Goal: Contribute content: Add original content to the website for others to see

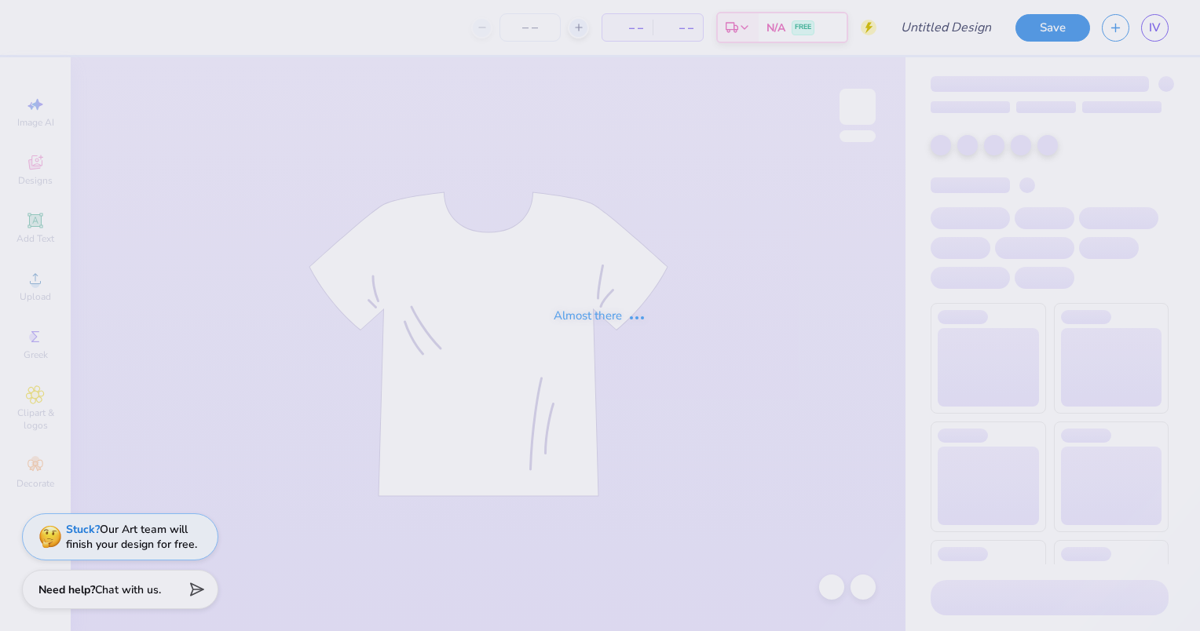
type input "Dudes day 1"
type input "24"
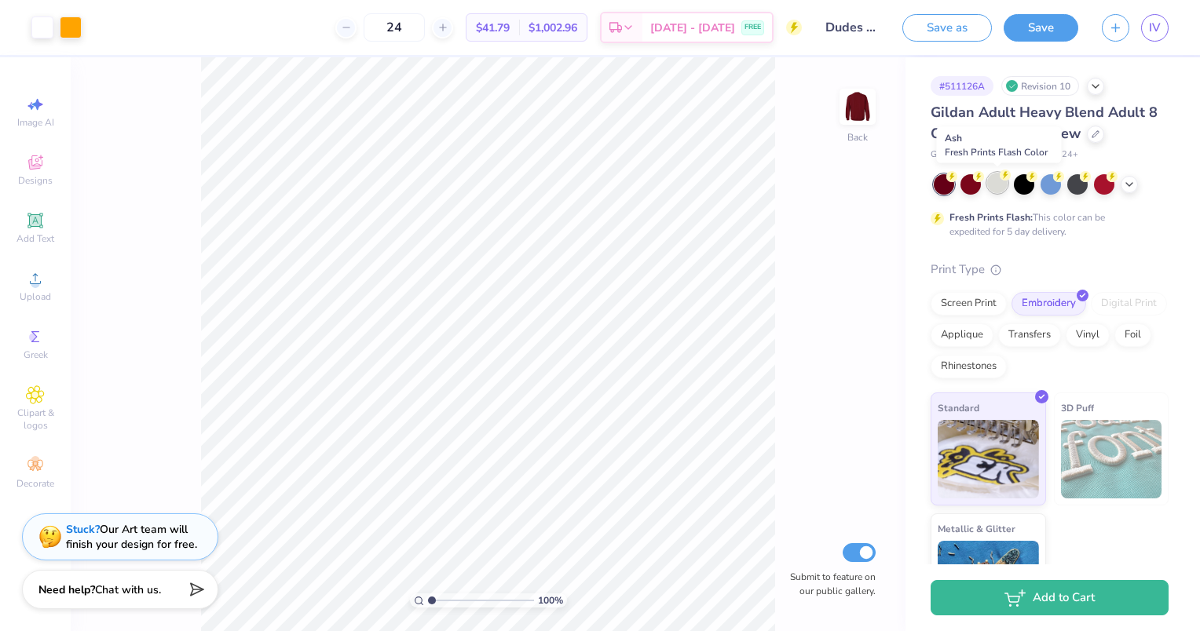
click at [995, 185] on div at bounding box center [997, 183] width 20 height 20
click at [1130, 185] on icon at bounding box center [1129, 183] width 13 height 13
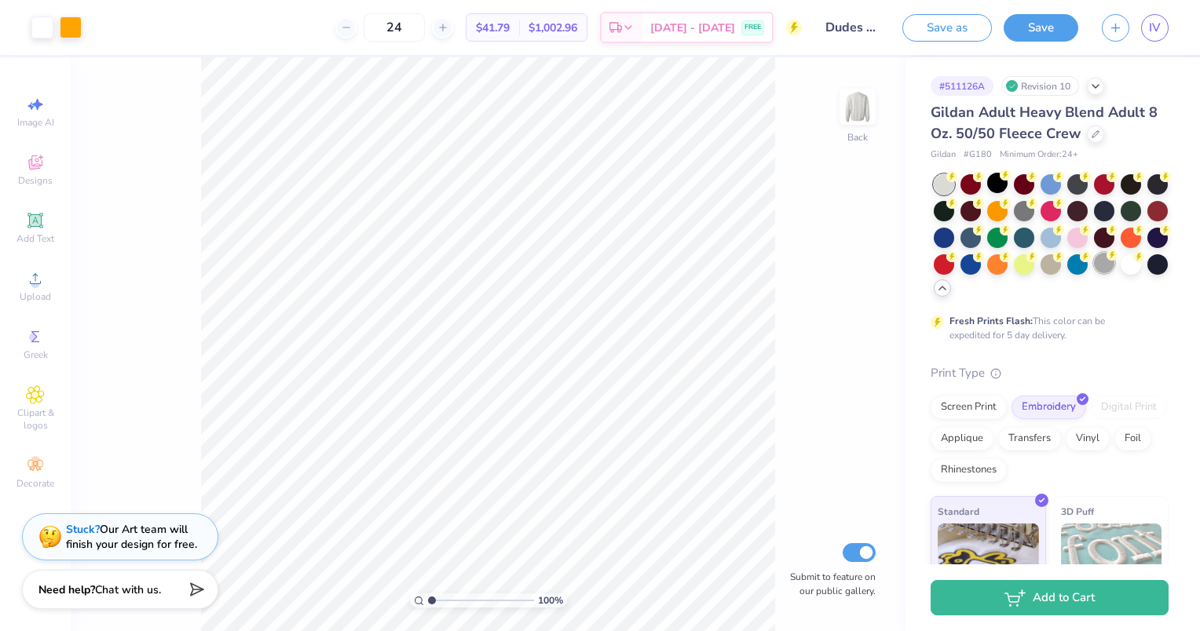
click at [1094, 273] on div at bounding box center [1104, 263] width 20 height 20
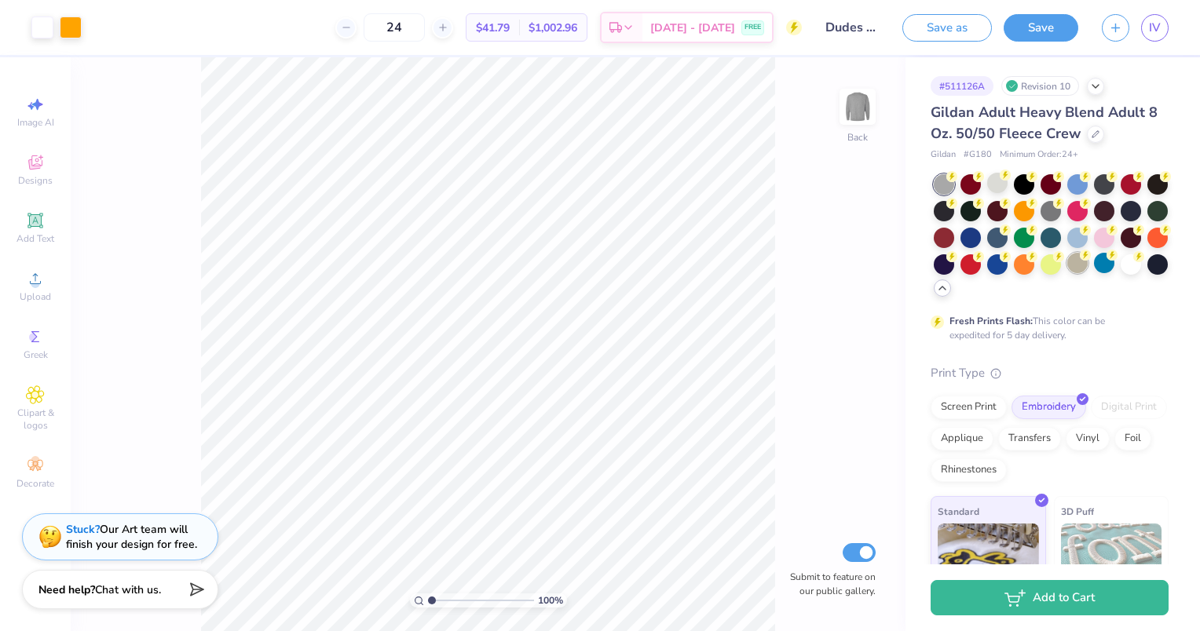
click at [950, 181] on icon at bounding box center [952, 177] width 5 height 8
click at [1000, 185] on div at bounding box center [997, 183] width 20 height 20
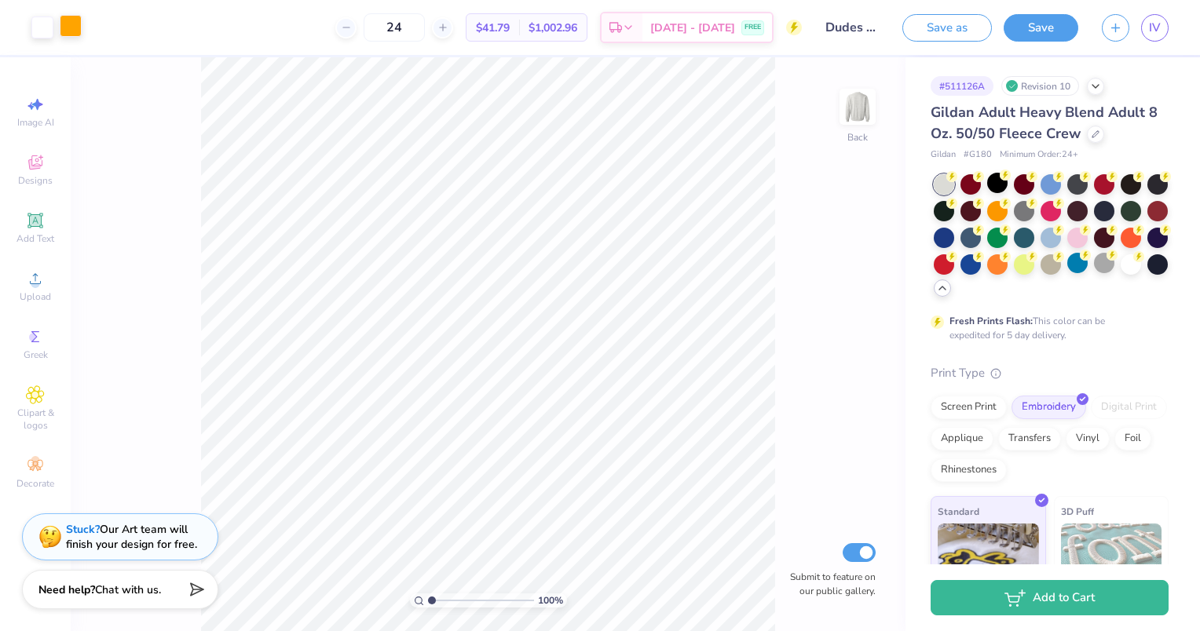
click at [66, 26] on div at bounding box center [71, 26] width 22 height 22
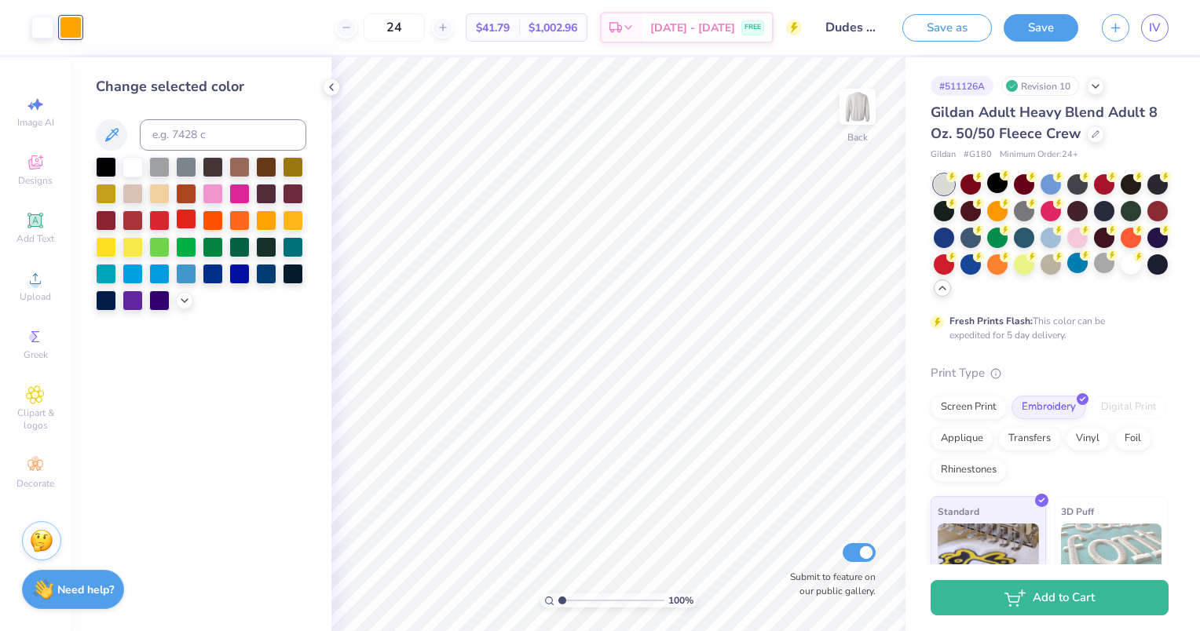
click at [180, 223] on div at bounding box center [186, 219] width 20 height 20
click at [1046, 30] on button "Save" at bounding box center [1041, 25] width 75 height 27
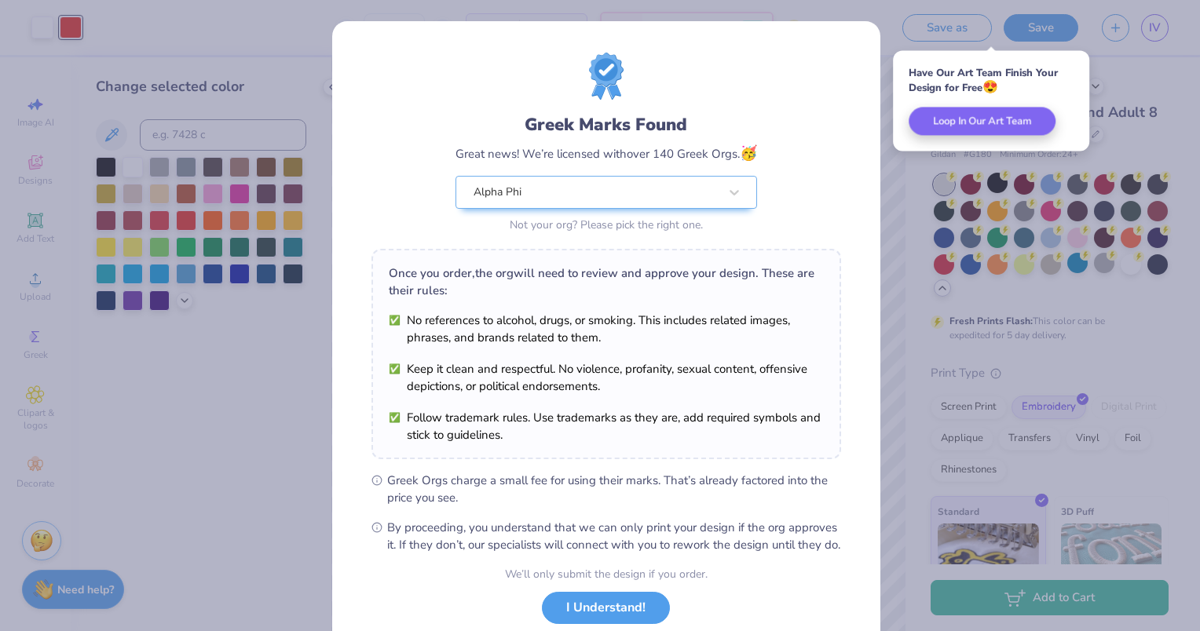
scroll to position [102, 0]
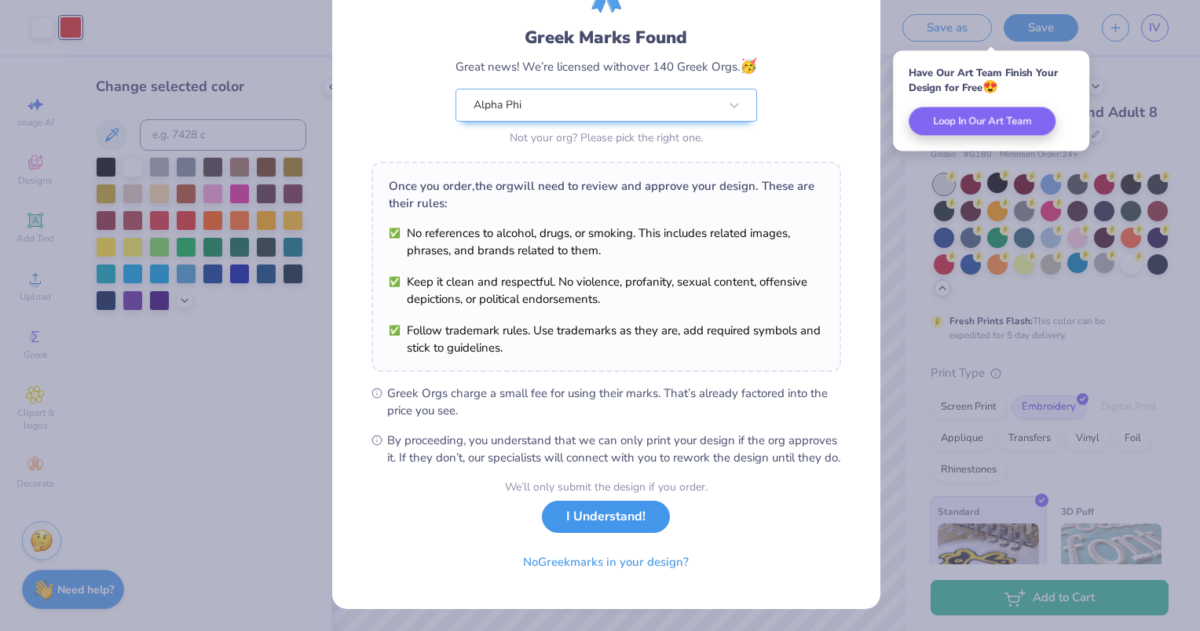
click at [621, 507] on button "I Understand!" at bounding box center [606, 517] width 128 height 32
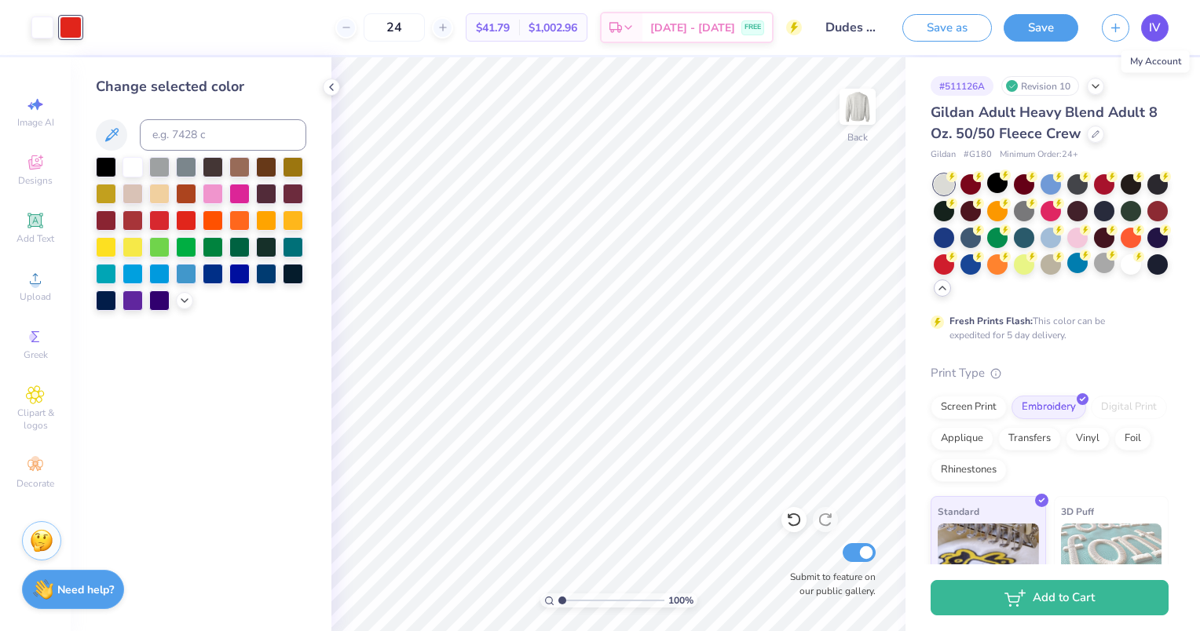
click at [1155, 24] on span "IV" at bounding box center [1155, 28] width 12 height 18
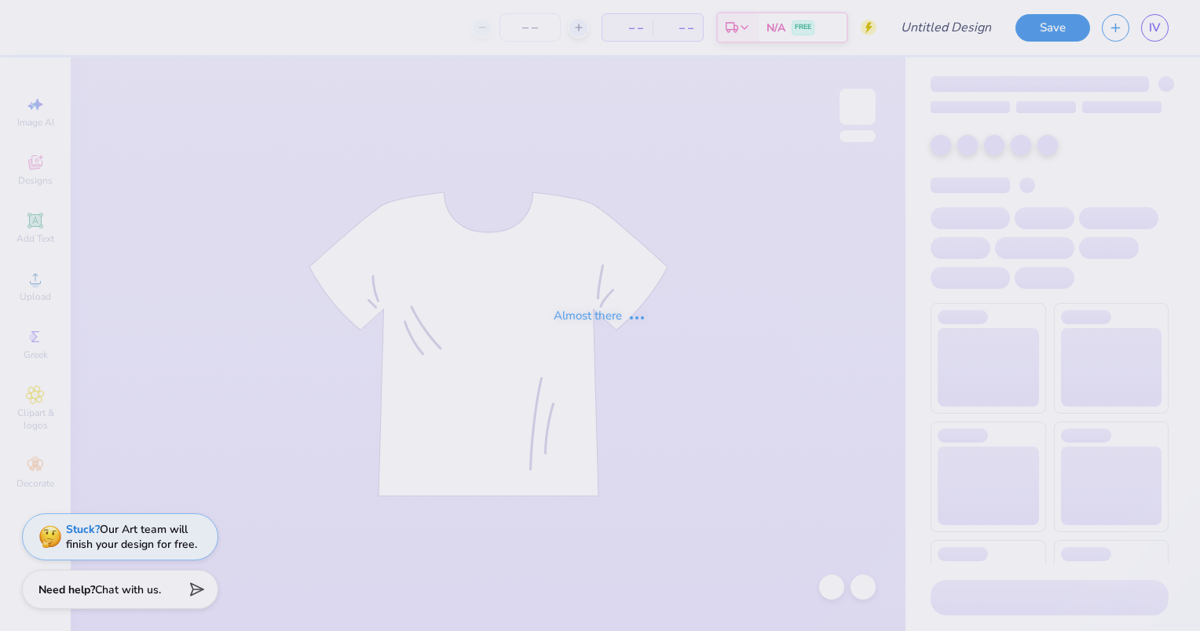
type input "Dudes day 1"
type input "24"
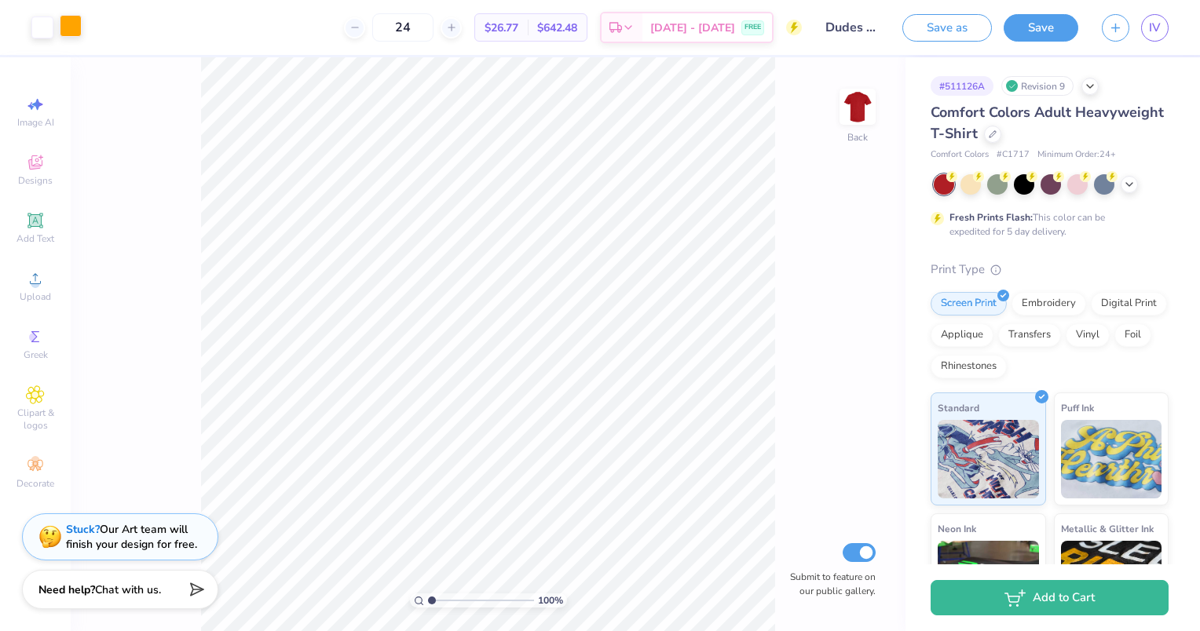
click at [75, 27] on div at bounding box center [71, 26] width 22 height 22
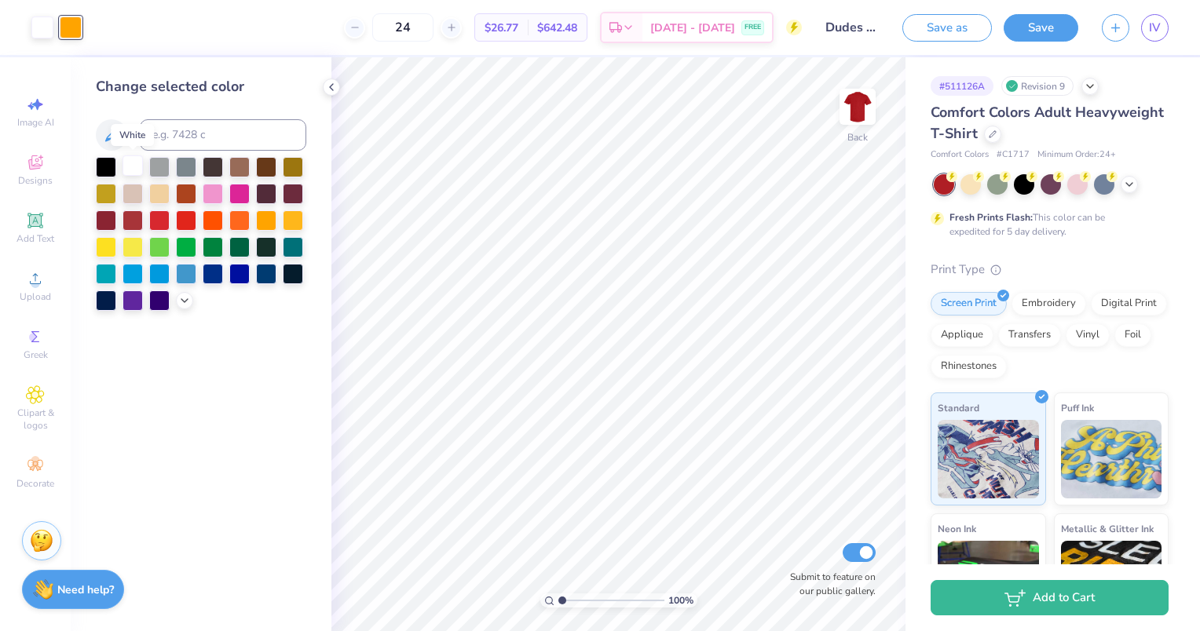
click at [134, 176] on div at bounding box center [133, 166] width 20 height 20
click at [1027, 35] on button "Save" at bounding box center [1041, 25] width 75 height 27
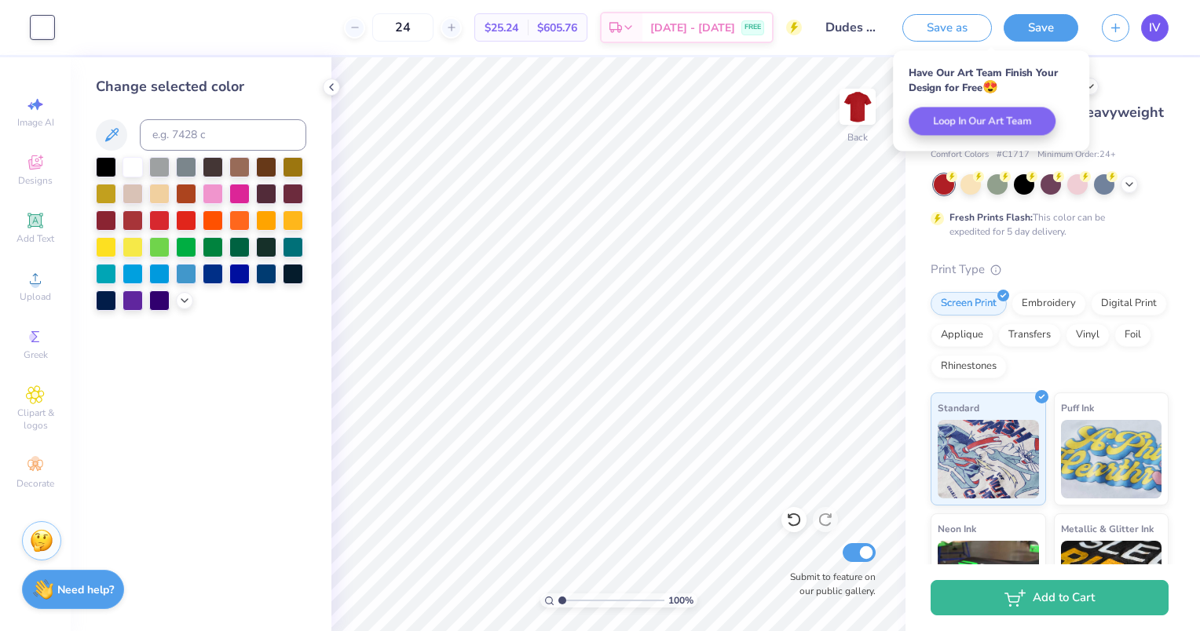
click at [1155, 27] on span "IV" at bounding box center [1155, 28] width 12 height 18
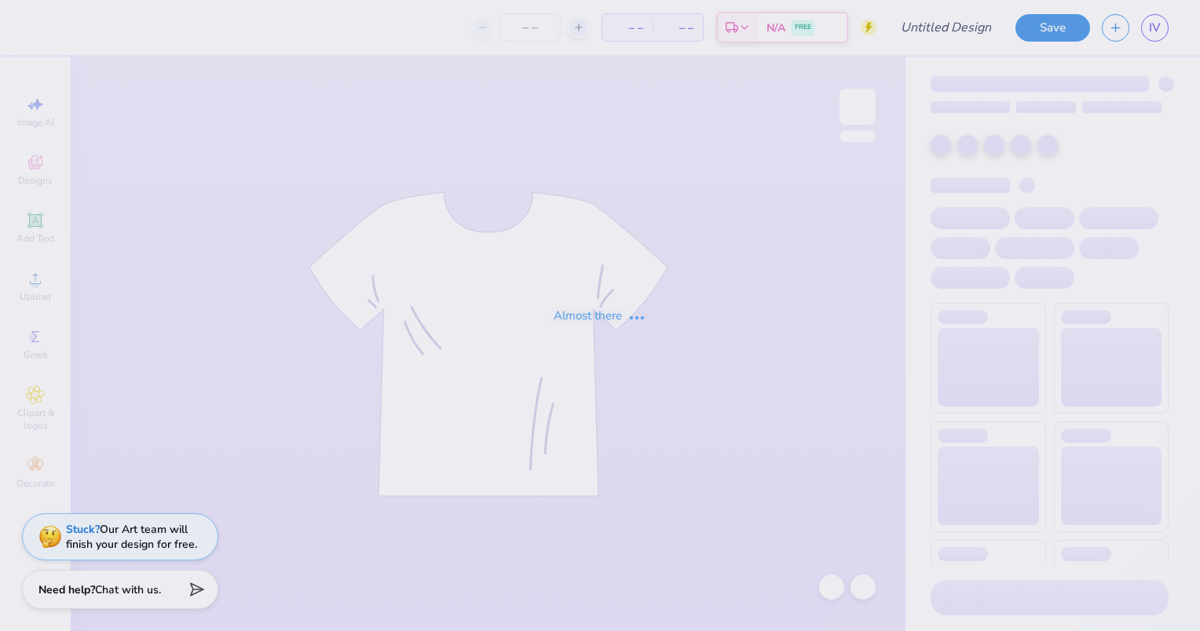
type input "Dudes day 1"
type input "24"
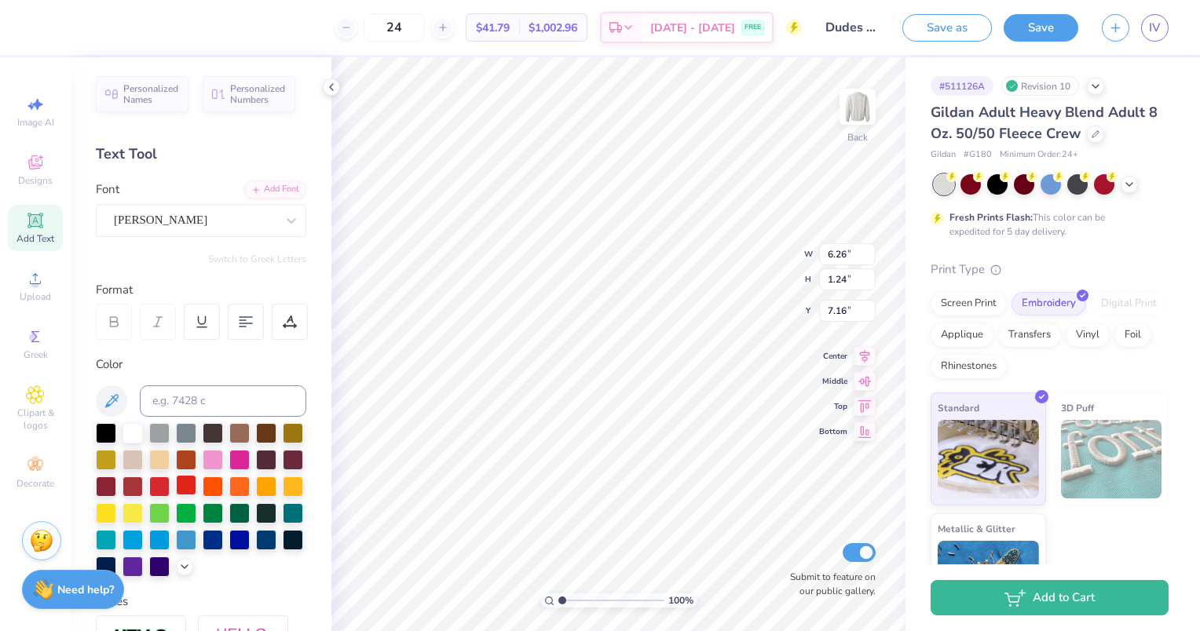
click at [196, 489] on div at bounding box center [186, 485] width 20 height 20
click at [133, 431] on div at bounding box center [133, 432] width 20 height 20
click at [135, 431] on div at bounding box center [133, 432] width 20 height 20
type input "1.08"
click at [126, 432] on div at bounding box center [133, 432] width 20 height 20
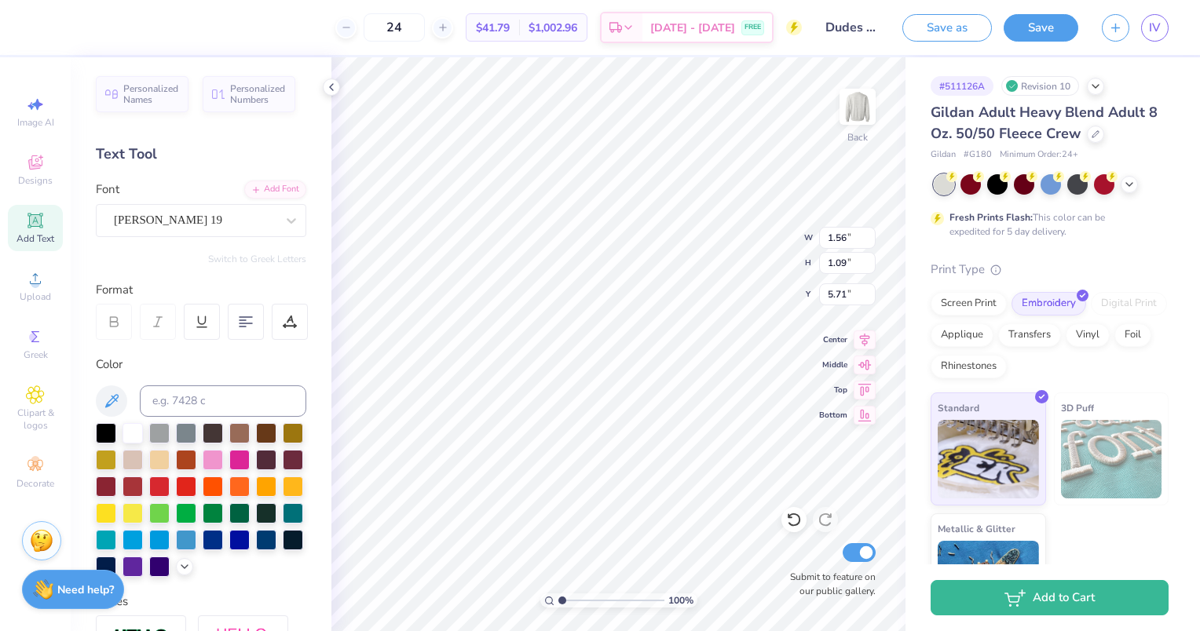
type input "2.93"
type input "1.82"
type input "5.19"
click at [53, 31] on div at bounding box center [42, 26] width 22 height 22
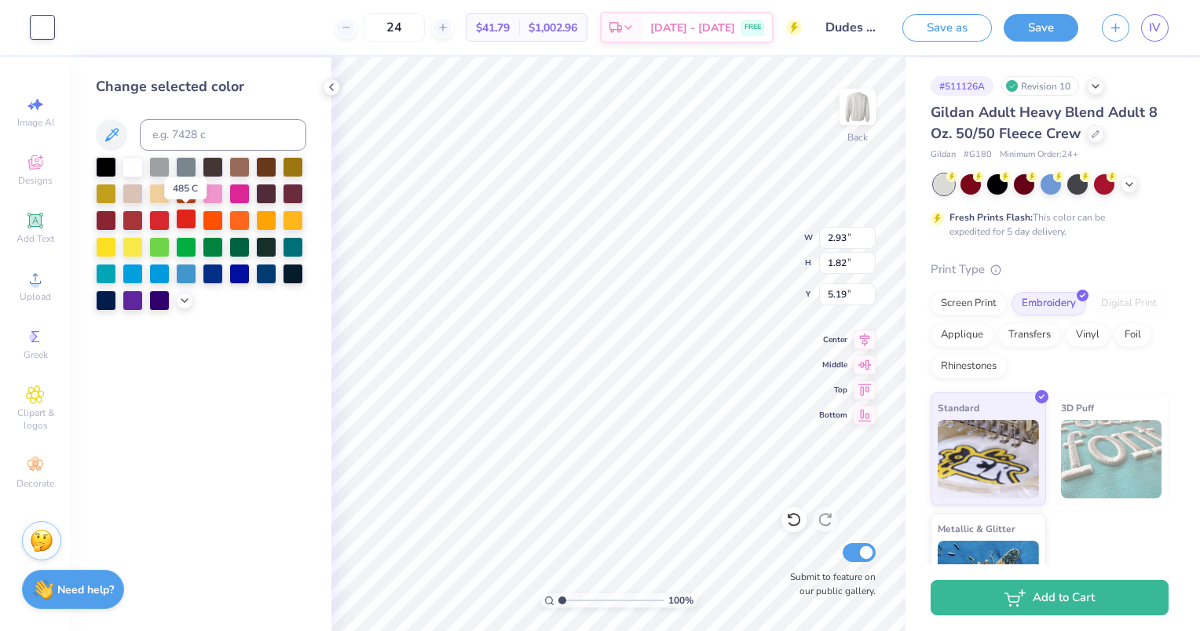
click at [185, 220] on div at bounding box center [186, 219] width 20 height 20
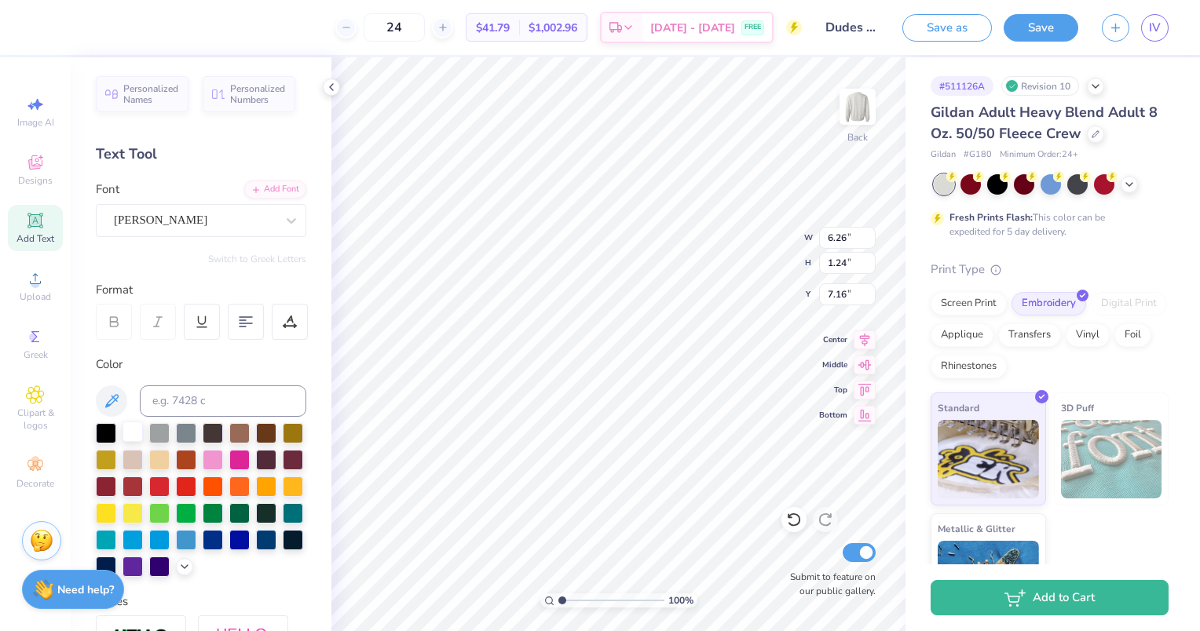
click at [127, 427] on div at bounding box center [133, 432] width 20 height 20
click at [196, 487] on div at bounding box center [186, 485] width 20 height 20
click at [226, 484] on div at bounding box center [201, 500] width 210 height 154
click at [196, 486] on div at bounding box center [186, 485] width 20 height 20
click at [136, 441] on div at bounding box center [133, 432] width 20 height 20
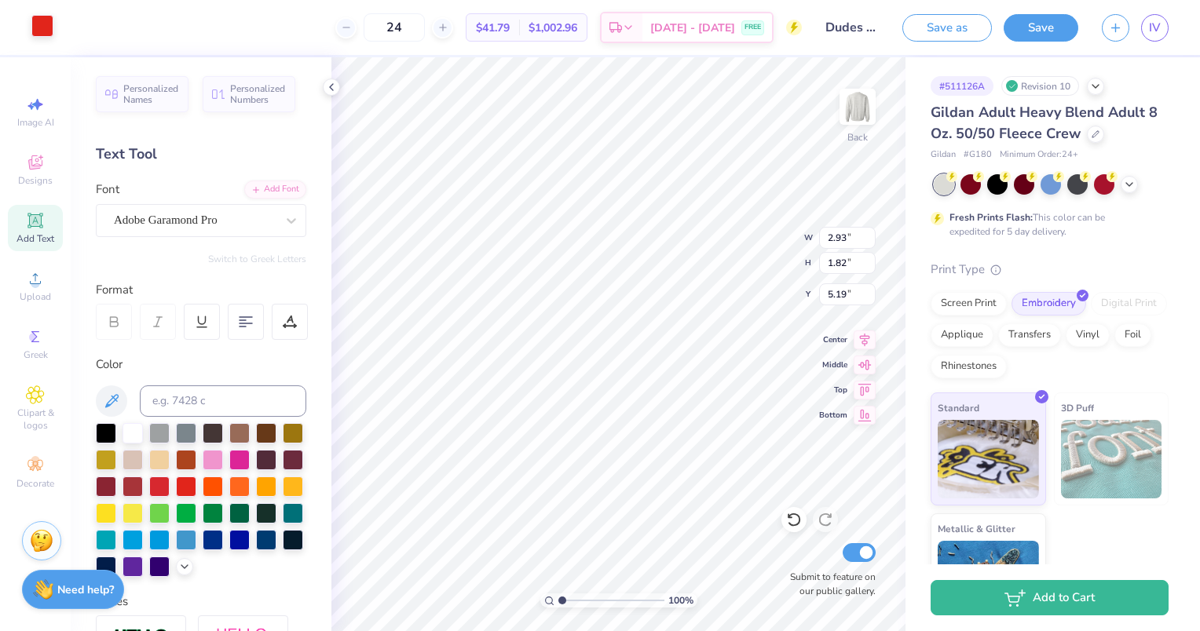
click at [38, 28] on div at bounding box center [42, 26] width 22 height 22
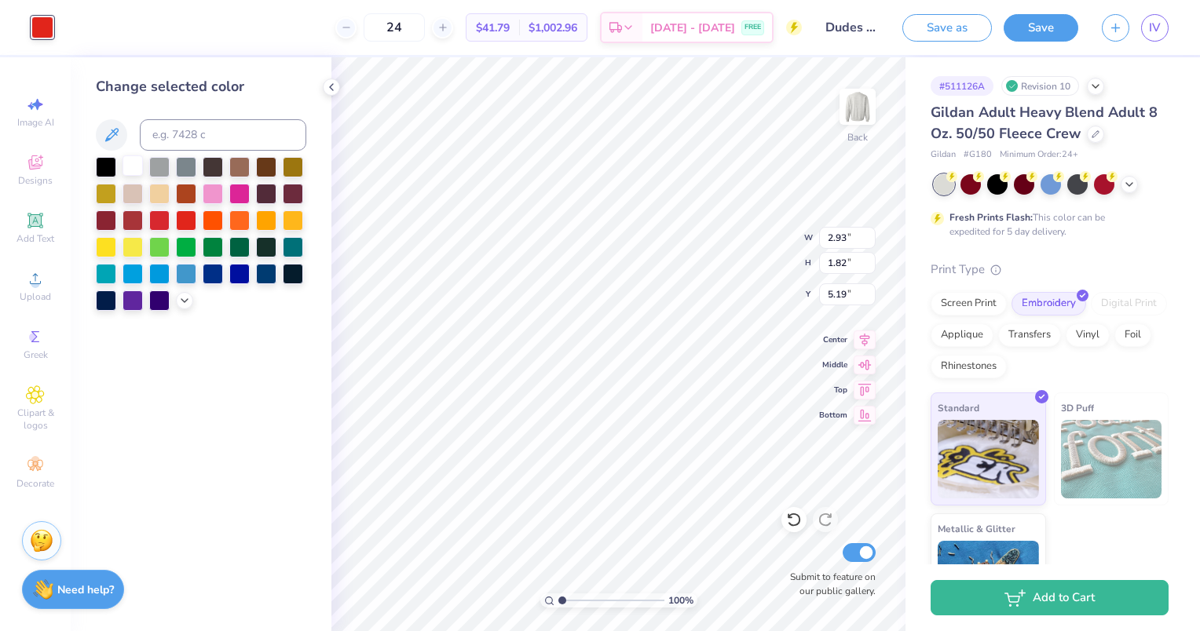
click at [129, 157] on div at bounding box center [133, 166] width 20 height 20
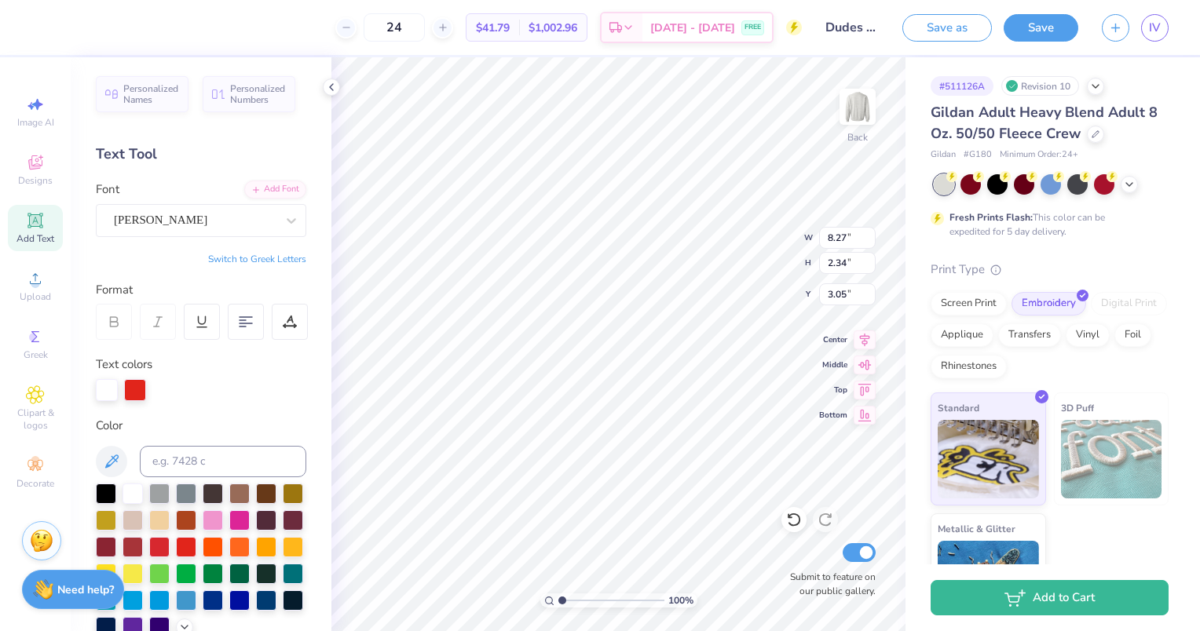
scroll to position [87, 0]
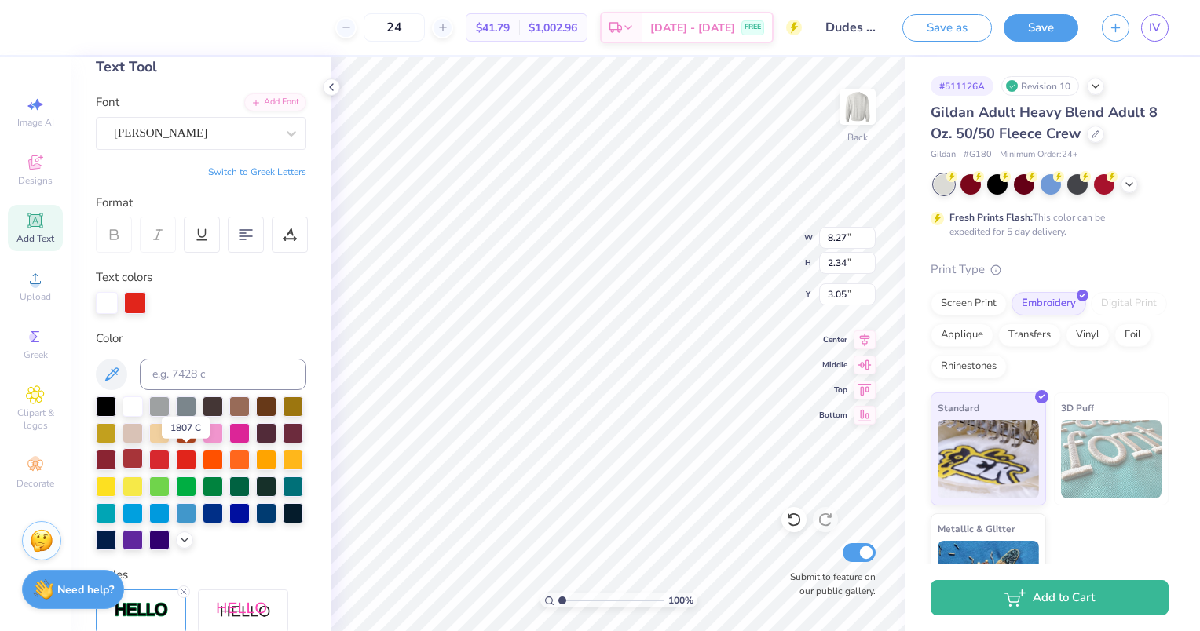
click at [143, 457] on div at bounding box center [133, 458] width 20 height 20
click at [156, 305] on div at bounding box center [163, 302] width 22 height 22
click at [130, 402] on div at bounding box center [133, 405] width 20 height 20
click at [107, 296] on div at bounding box center [107, 302] width 22 height 22
click at [196, 453] on div at bounding box center [186, 458] width 20 height 20
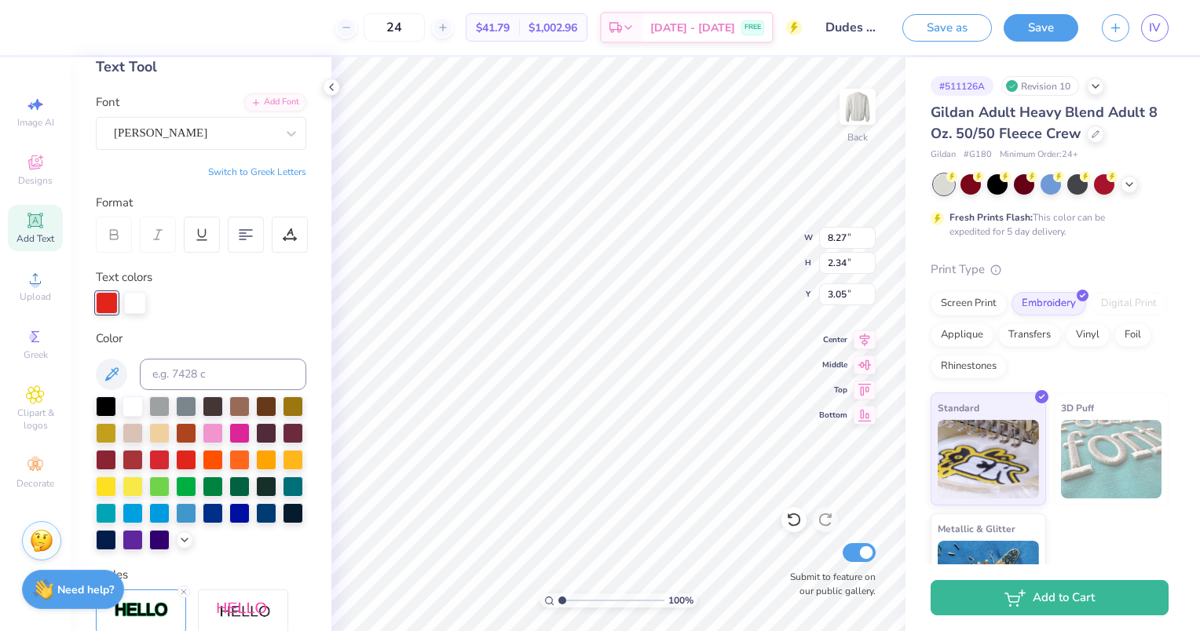
click at [222, 301] on div at bounding box center [201, 303] width 210 height 22
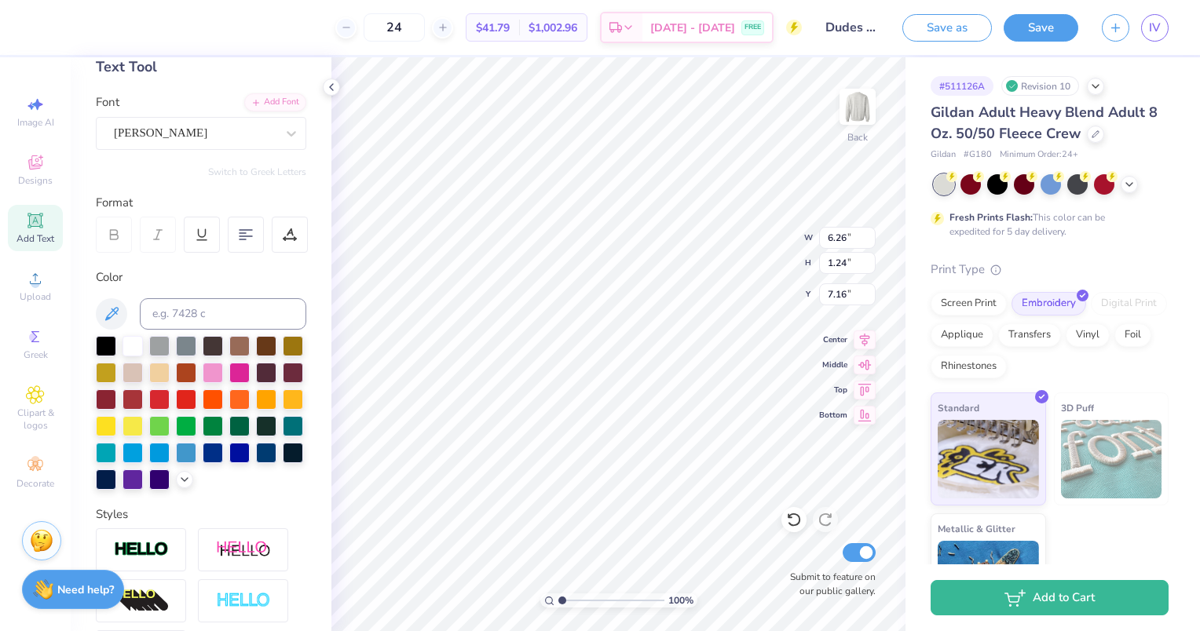
type input "6.26"
type input "1.24"
type input "7.16"
click at [196, 397] on div at bounding box center [186, 398] width 20 height 20
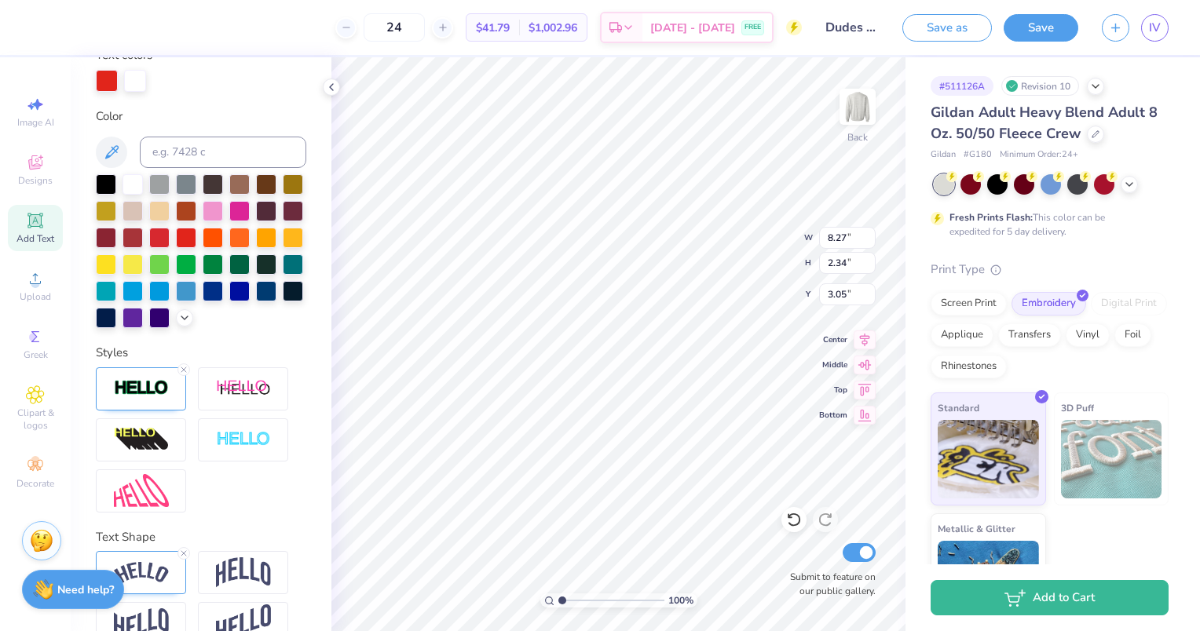
scroll to position [310, 0]
click at [151, 410] on div at bounding box center [141, 388] width 90 height 43
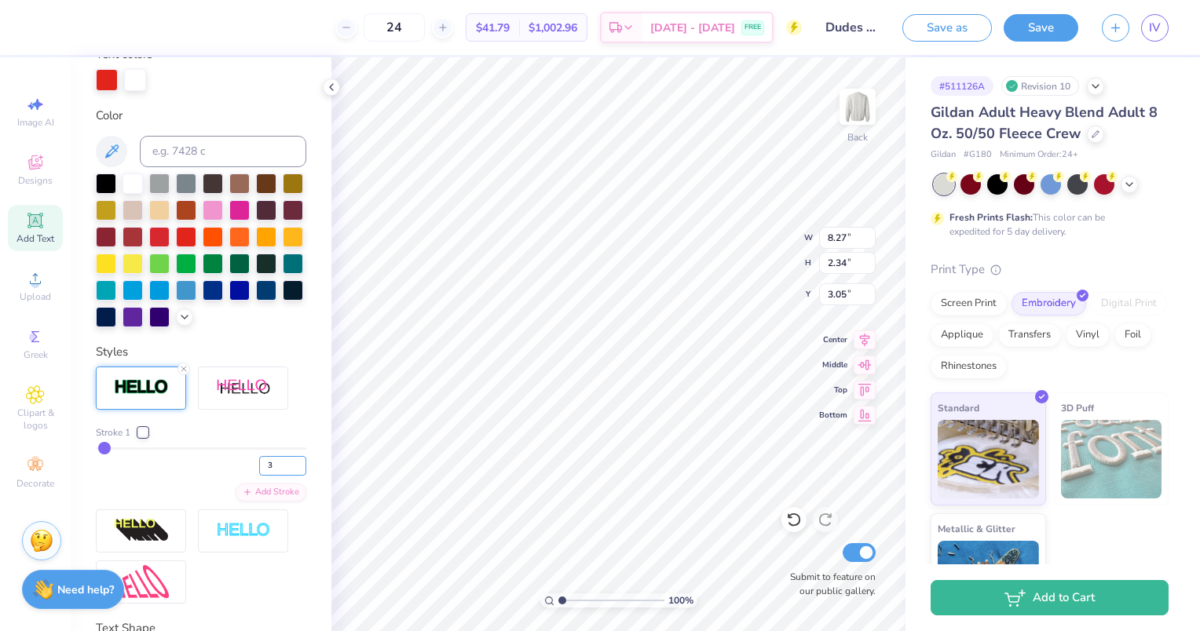
click at [289, 476] on input "3" at bounding box center [282, 466] width 47 height 20
type input "4"
click at [289, 476] on input "4" at bounding box center [282, 466] width 47 height 20
type input "4"
click at [46, 34] on div at bounding box center [42, 26] width 22 height 22
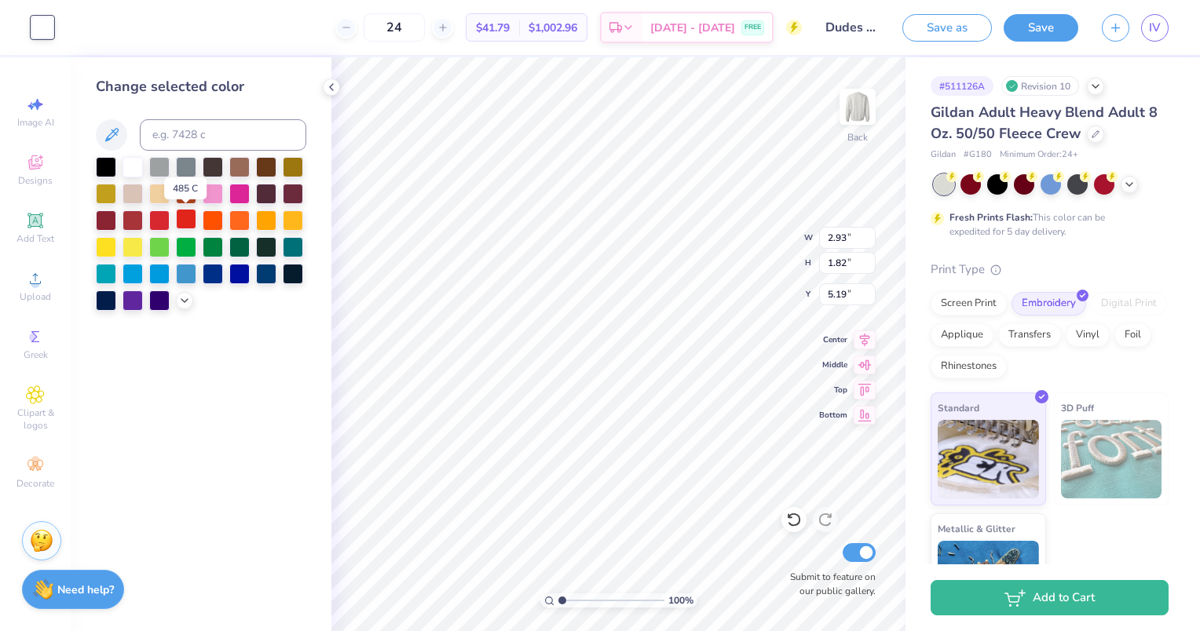
click at [187, 223] on div at bounding box center [186, 219] width 20 height 20
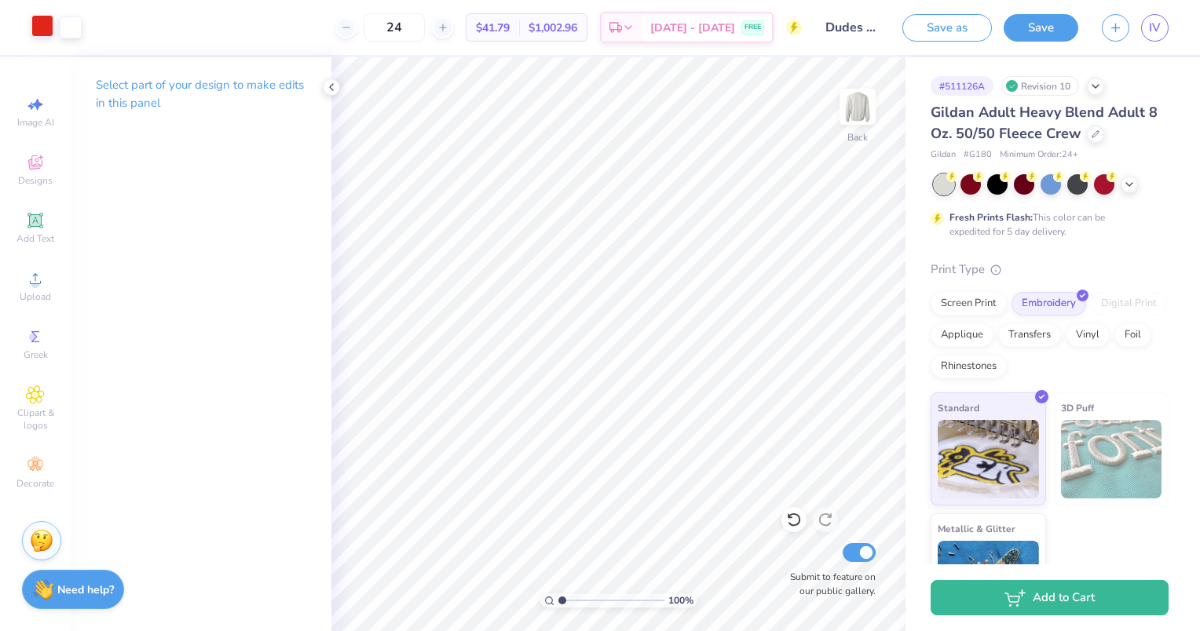
click at [42, 20] on div at bounding box center [42, 26] width 22 height 22
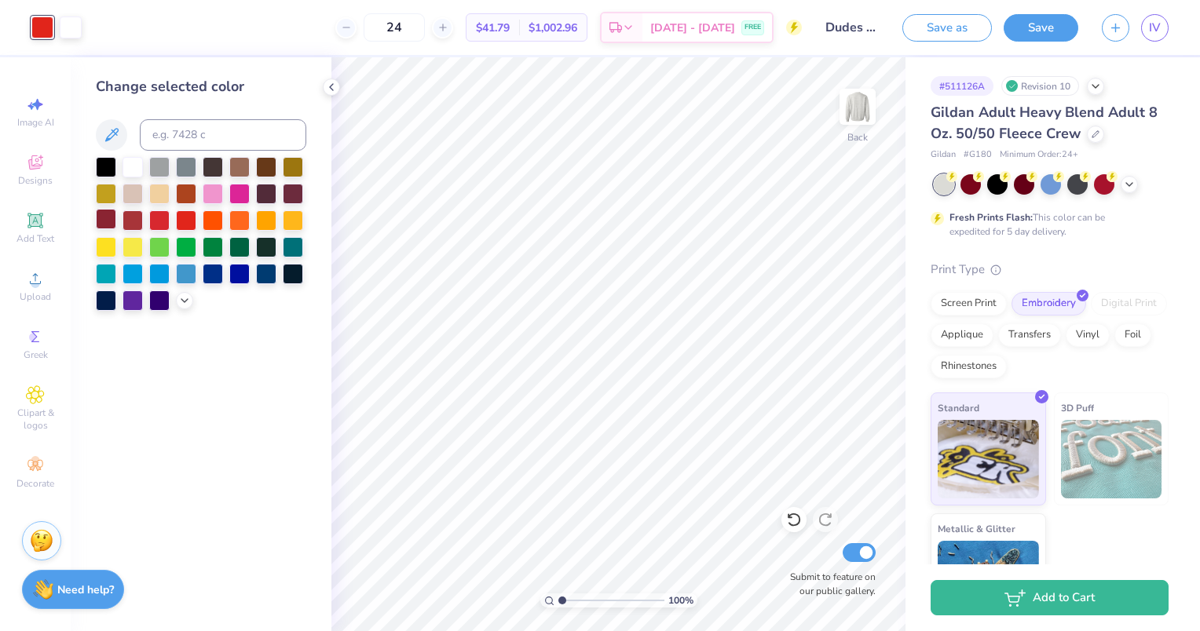
click at [97, 215] on div at bounding box center [106, 219] width 20 height 20
click at [134, 225] on div at bounding box center [133, 219] width 20 height 20
click at [163, 221] on div at bounding box center [159, 219] width 20 height 20
click at [192, 222] on div at bounding box center [186, 219] width 20 height 20
click at [156, 218] on div at bounding box center [159, 219] width 20 height 20
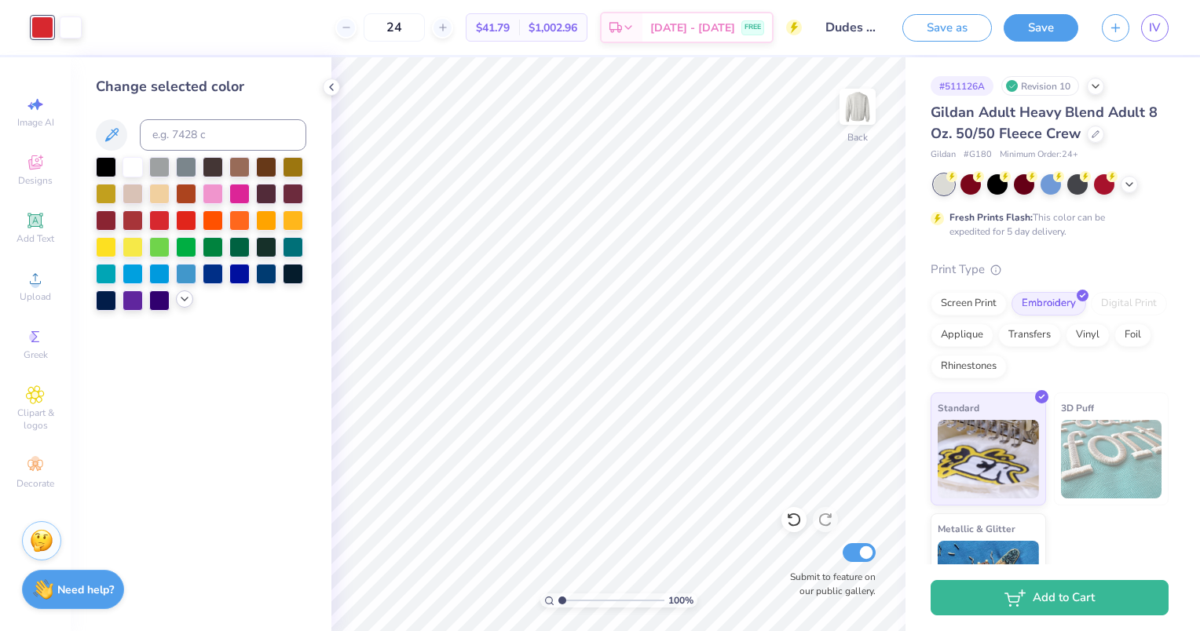
click at [187, 296] on icon at bounding box center [184, 299] width 13 height 13
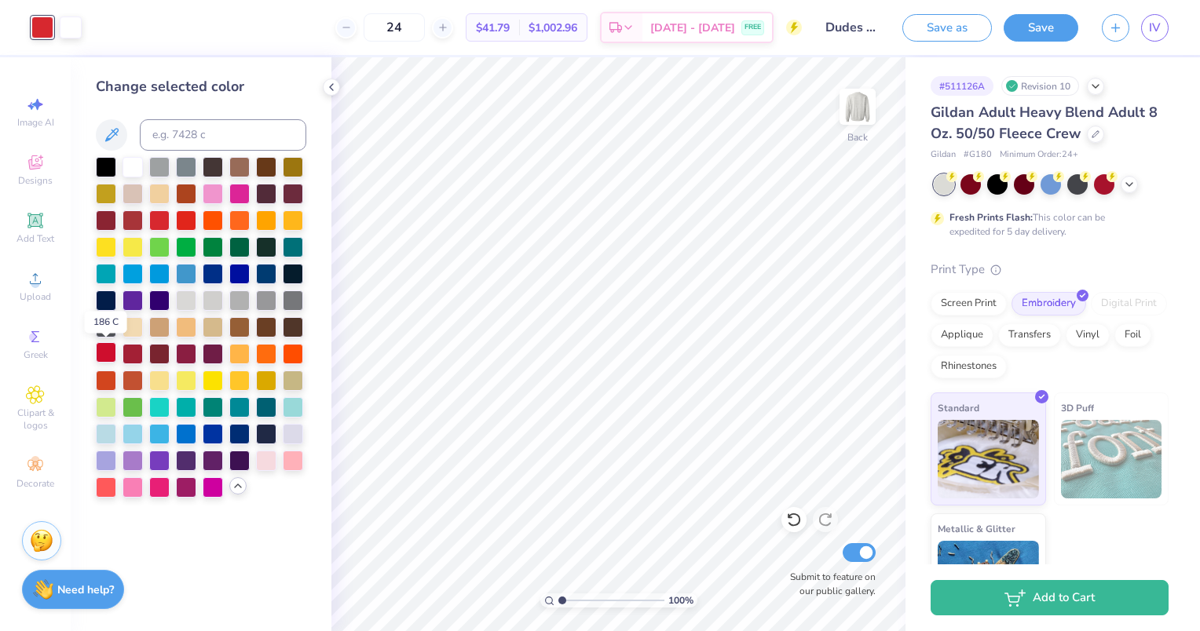
click at [106, 356] on div at bounding box center [106, 352] width 20 height 20
click at [126, 355] on div at bounding box center [133, 352] width 20 height 20
click at [104, 355] on div at bounding box center [106, 352] width 20 height 20
click at [184, 221] on div at bounding box center [186, 219] width 20 height 20
click at [163, 222] on div at bounding box center [159, 219] width 20 height 20
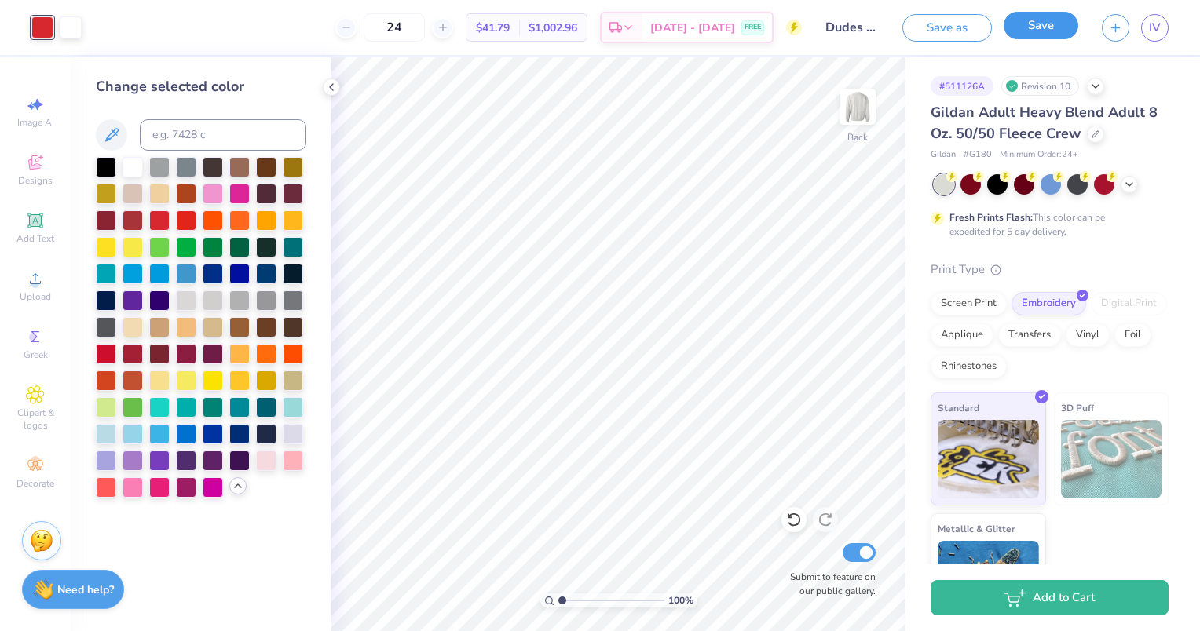
click at [1049, 17] on button "Save" at bounding box center [1041, 25] width 75 height 27
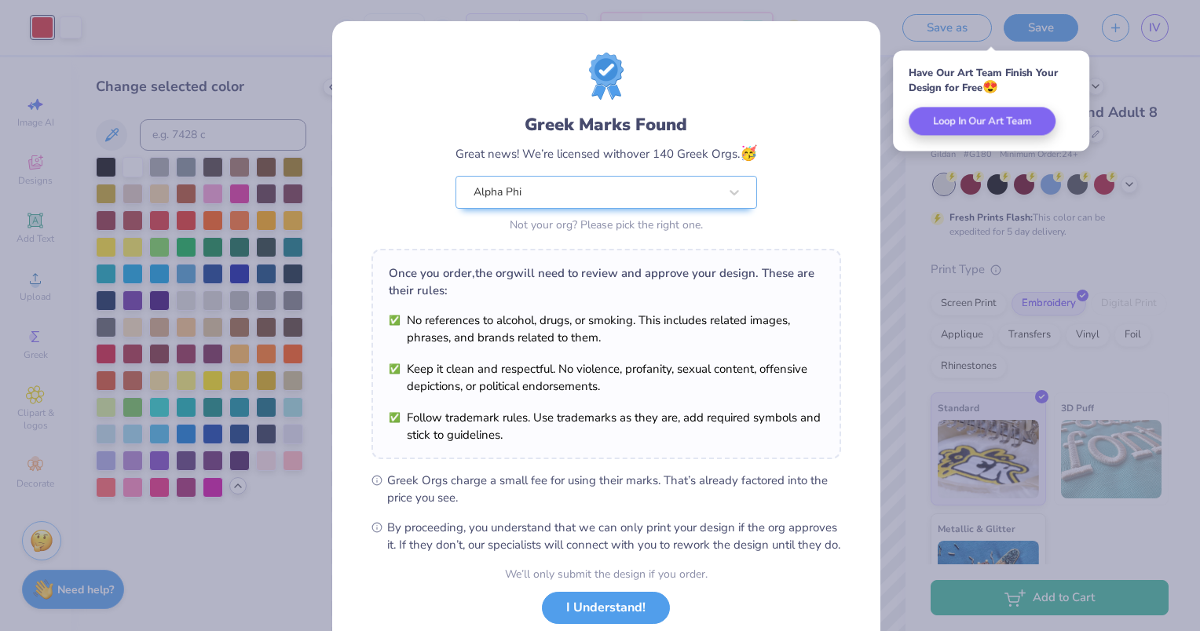
scroll to position [102, 0]
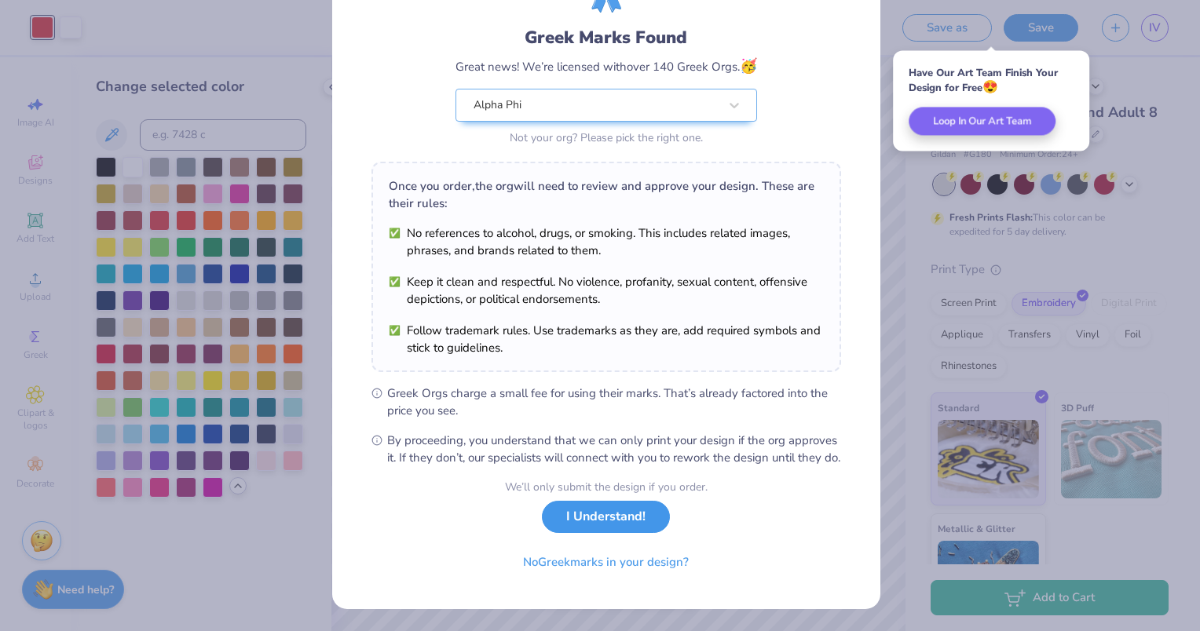
click at [610, 527] on button "I Understand!" at bounding box center [606, 517] width 128 height 32
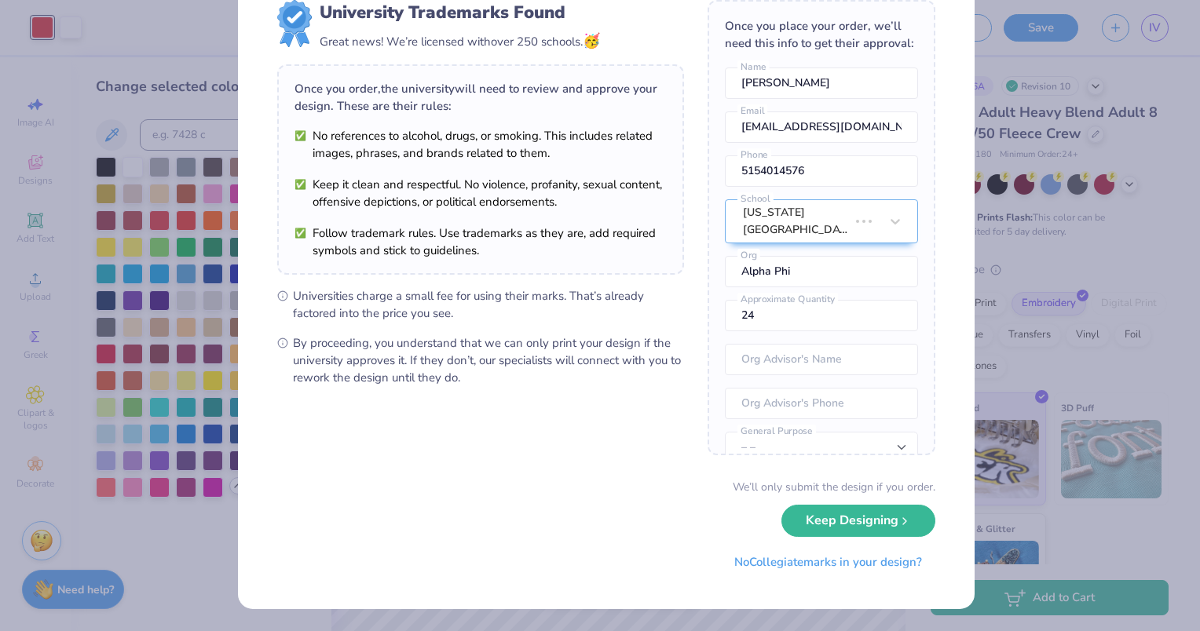
scroll to position [0, 0]
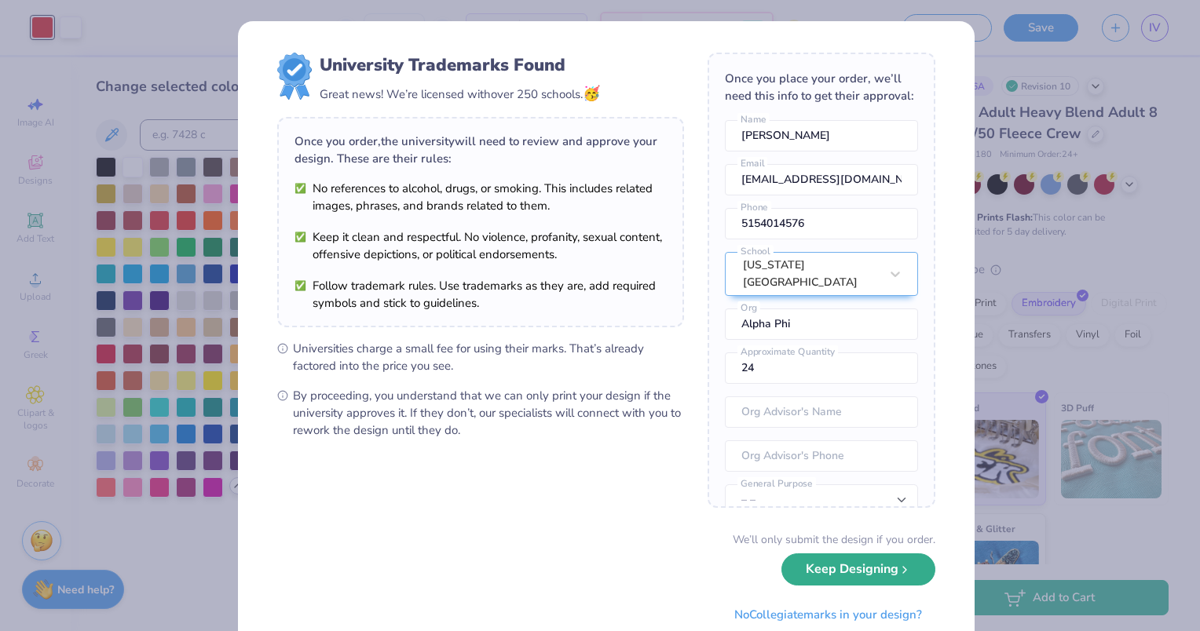
click at [837, 570] on button "Keep Designing" at bounding box center [859, 570] width 154 height 32
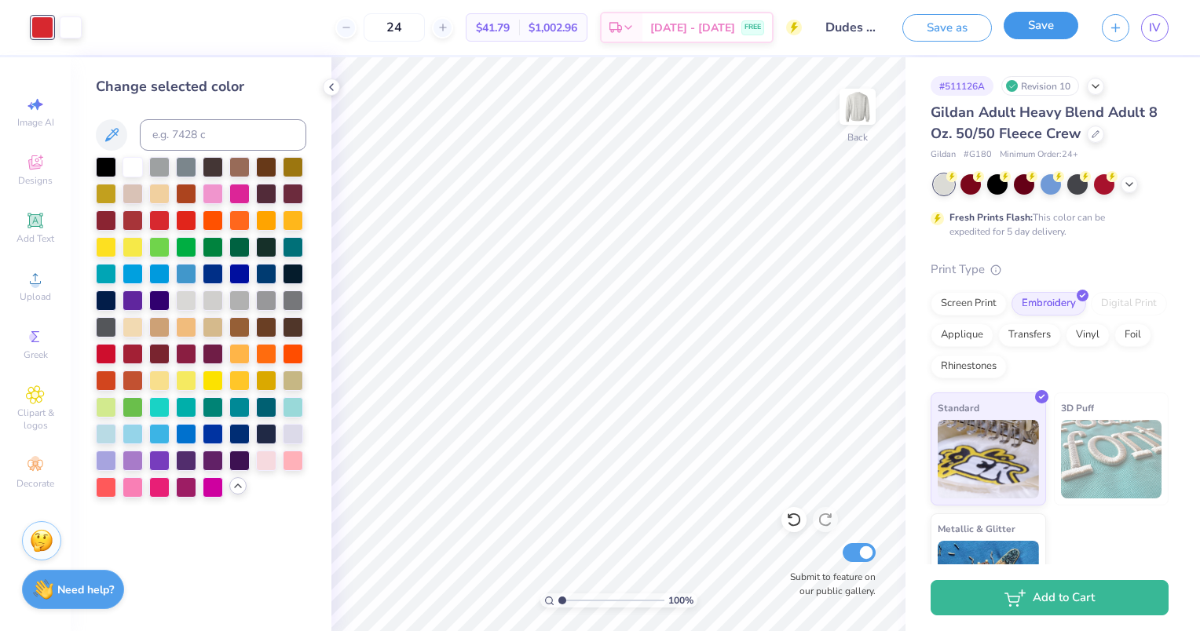
click at [1047, 27] on button "Save" at bounding box center [1041, 25] width 75 height 27
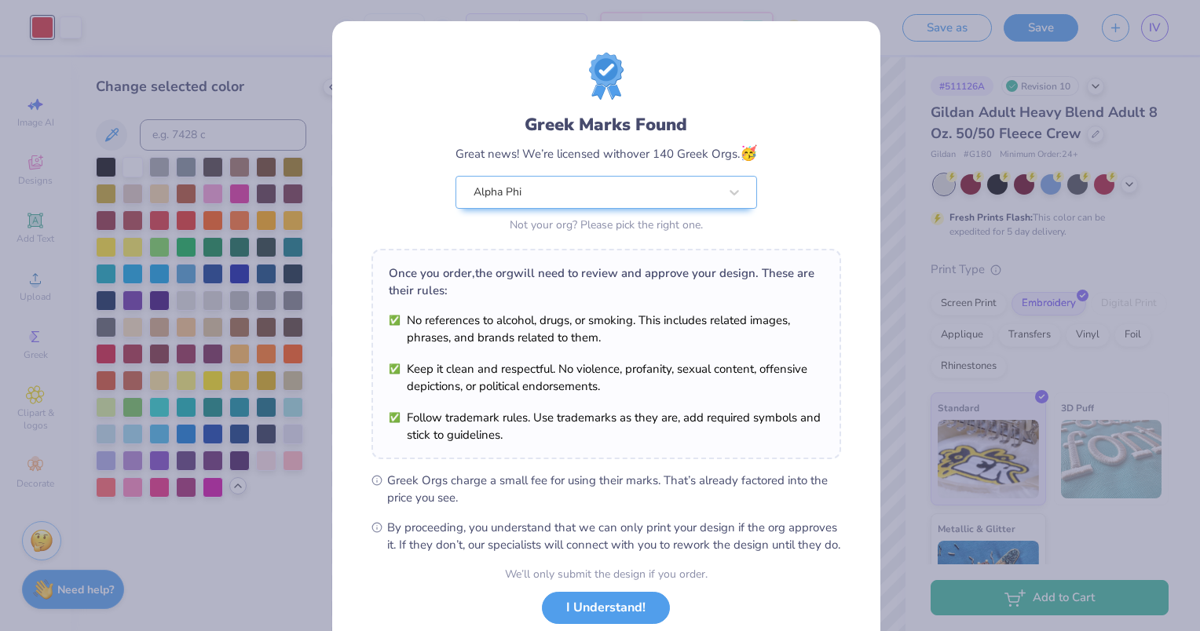
scroll to position [102, 0]
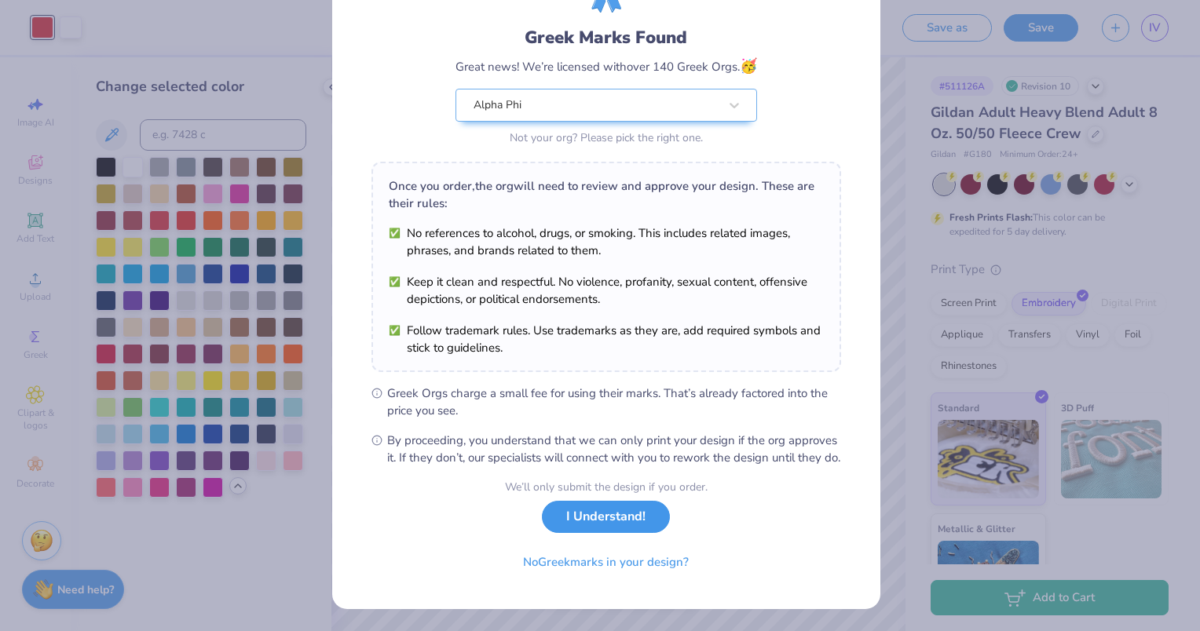
click at [602, 518] on button "I Understand!" at bounding box center [606, 517] width 128 height 32
